Goal: Task Accomplishment & Management: Complete application form

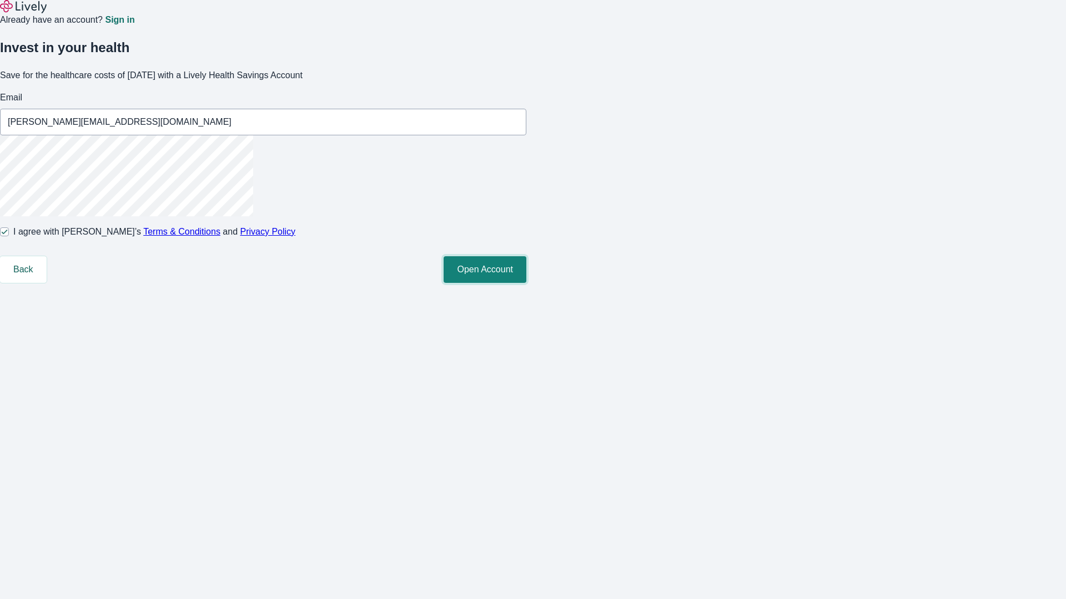
click at [526, 283] on button "Open Account" at bounding box center [484, 269] width 83 height 27
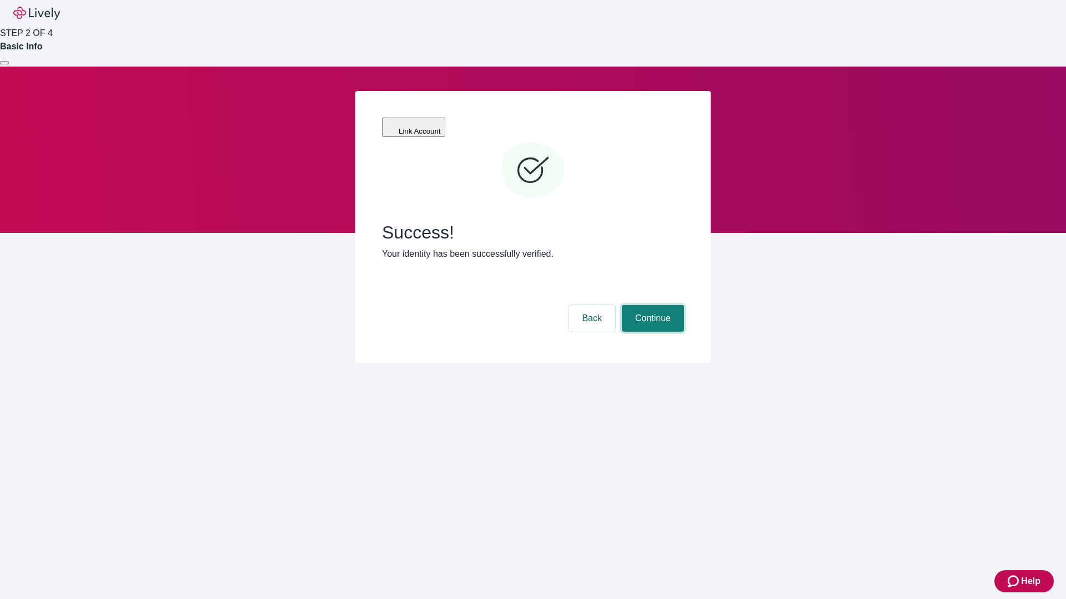
click at [651, 305] on button "Continue" at bounding box center [653, 318] width 62 height 27
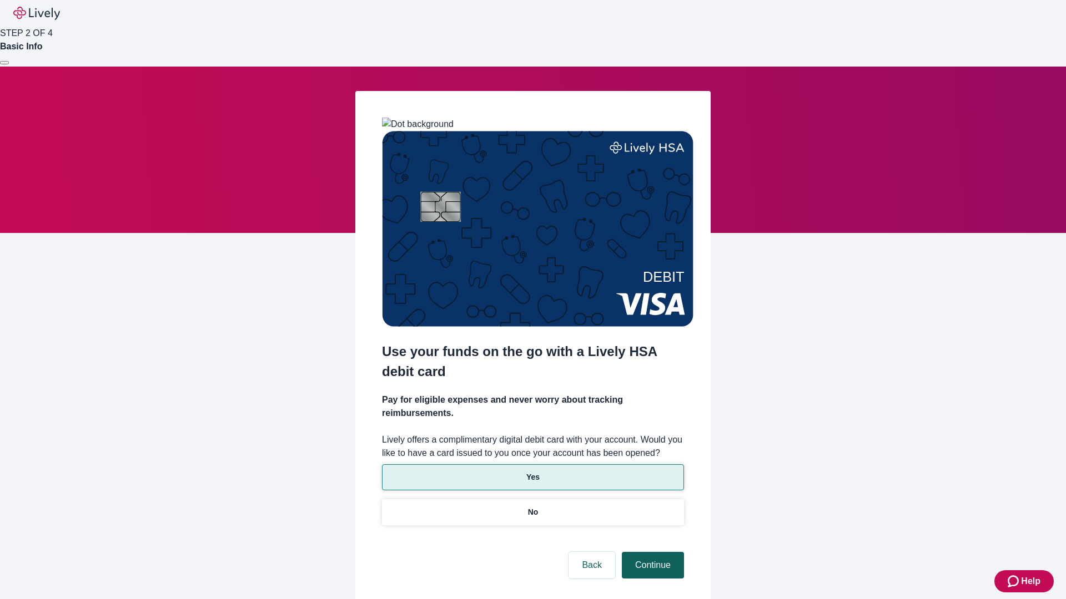
click at [532, 507] on p "No" at bounding box center [533, 513] width 11 height 12
click at [651, 552] on button "Continue" at bounding box center [653, 565] width 62 height 27
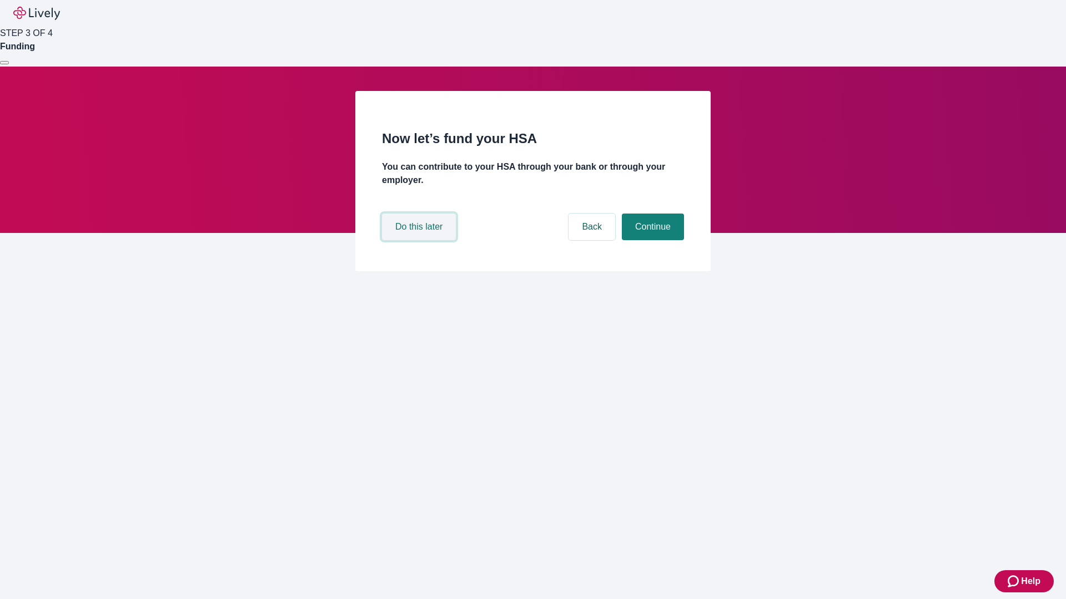
click at [420, 240] on button "Do this later" at bounding box center [419, 227] width 74 height 27
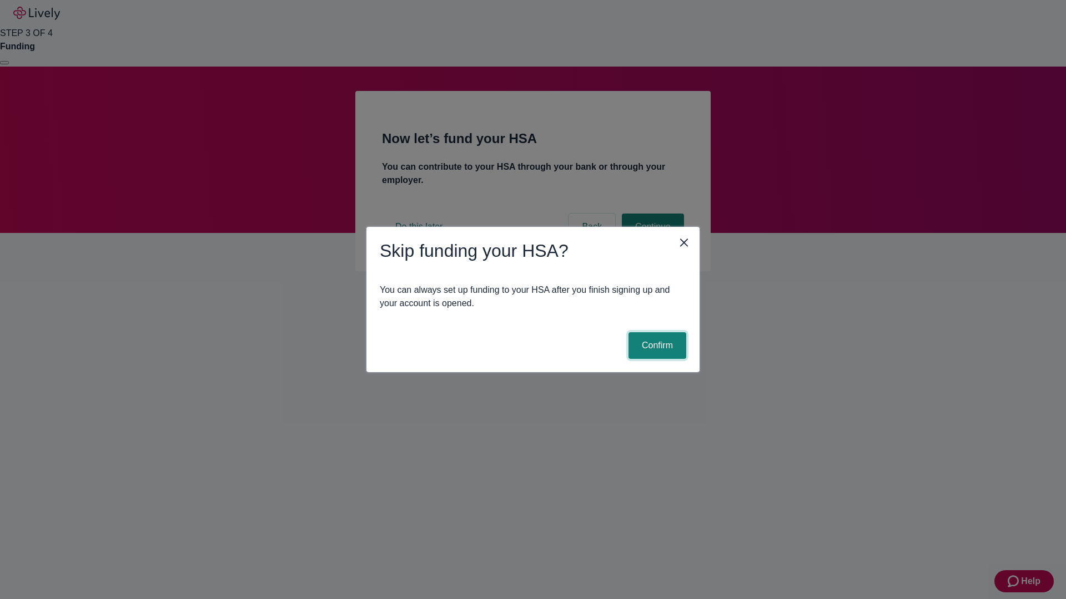
click at [655, 346] on button "Confirm" at bounding box center [657, 345] width 58 height 27
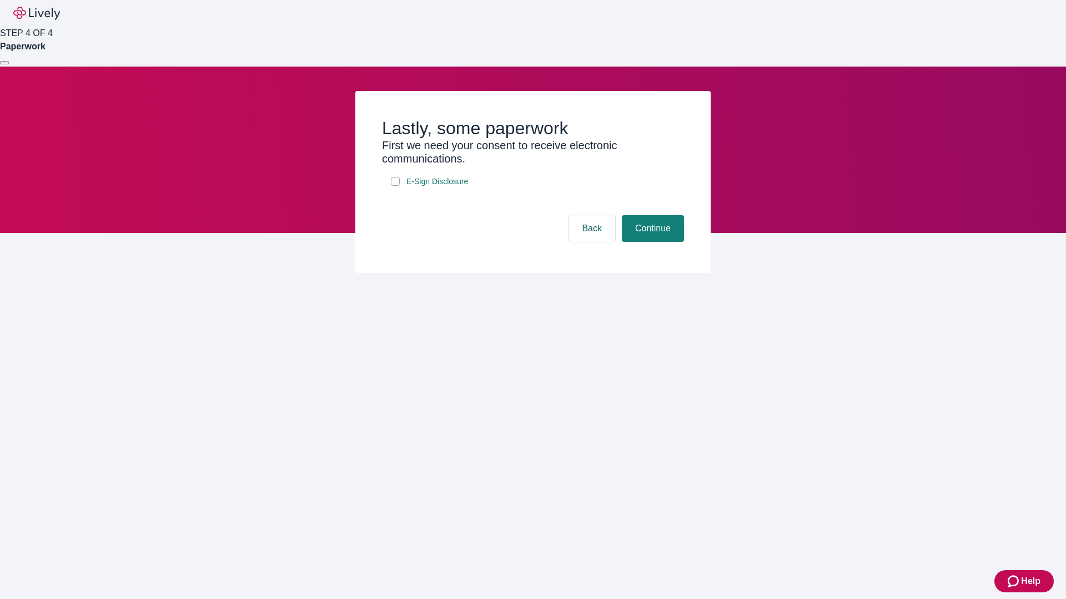
click at [395, 186] on input "E-Sign Disclosure" at bounding box center [395, 181] width 9 height 9
checkbox input "true"
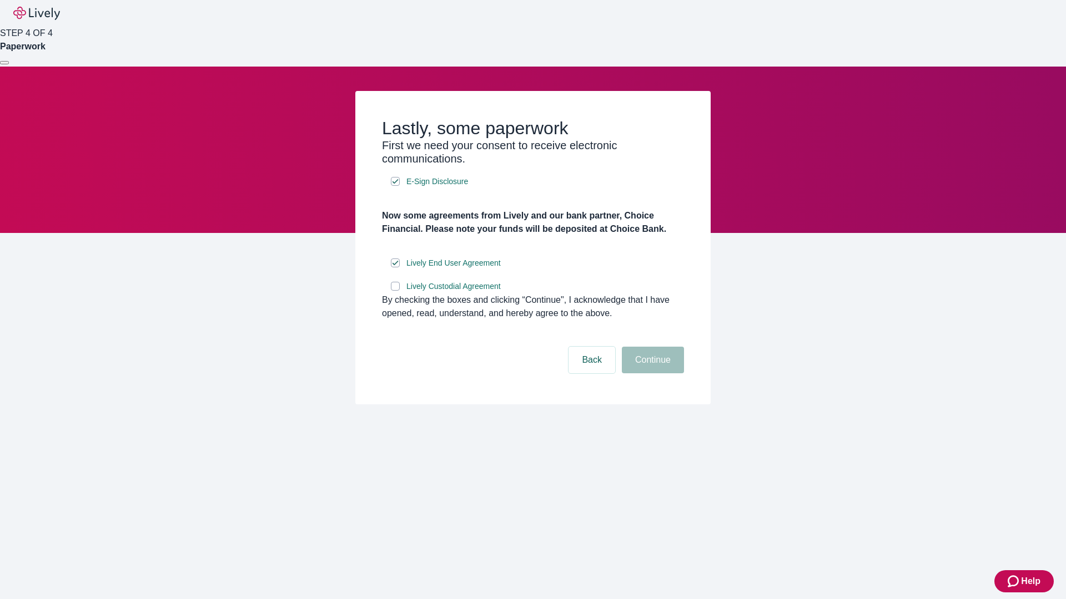
click at [395, 291] on input "Lively Custodial Agreement" at bounding box center [395, 286] width 9 height 9
checkbox input "true"
click at [651, 374] on button "Continue" at bounding box center [653, 360] width 62 height 27
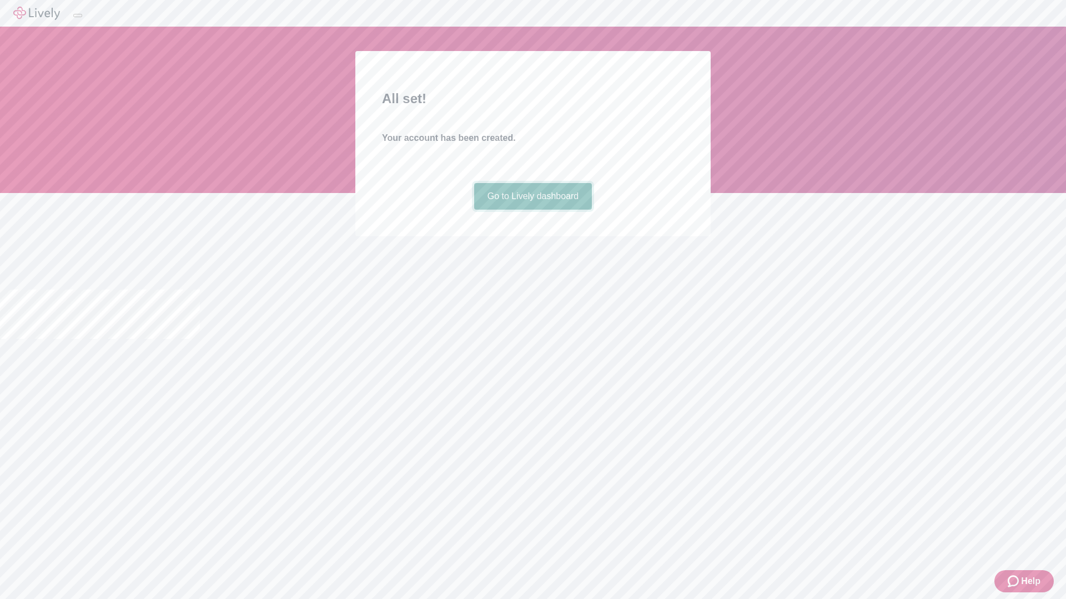
click at [532, 210] on link "Go to Lively dashboard" at bounding box center [533, 196] width 118 height 27
